Goal: Navigation & Orientation: Find specific page/section

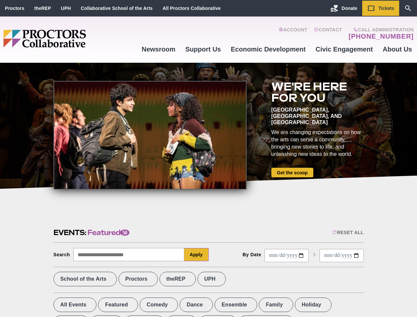
click at [209, 159] on div at bounding box center [150, 135] width 193 height 109
click at [348, 233] on div "Reset All" at bounding box center [348, 232] width 31 height 5
click at [197, 255] on button "Apply" at bounding box center [196, 254] width 24 height 13
